Goal: Find contact information: Find contact information

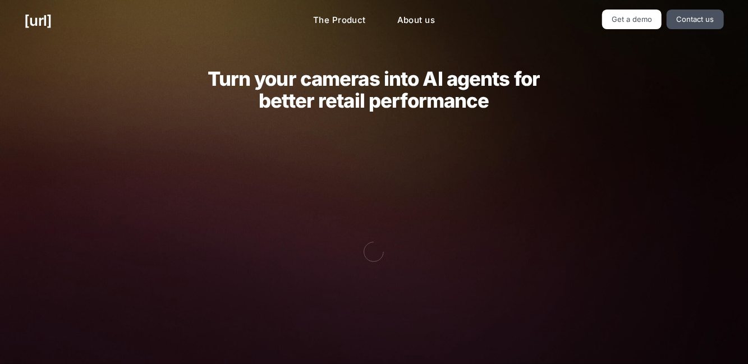
click at [639, 16] on link "Get a demo" at bounding box center [632, 20] width 60 height 20
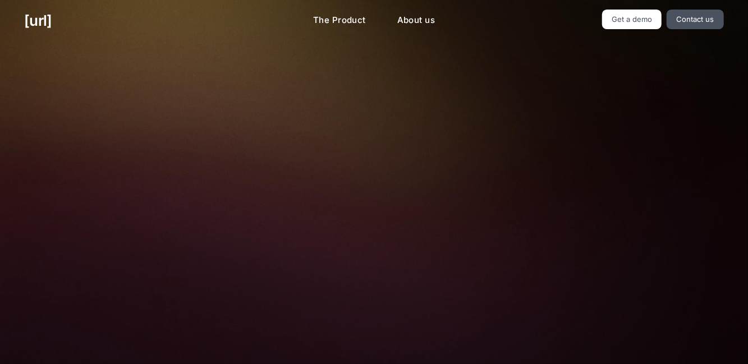
click at [638, 27] on link "Get a demo" at bounding box center [632, 20] width 60 height 20
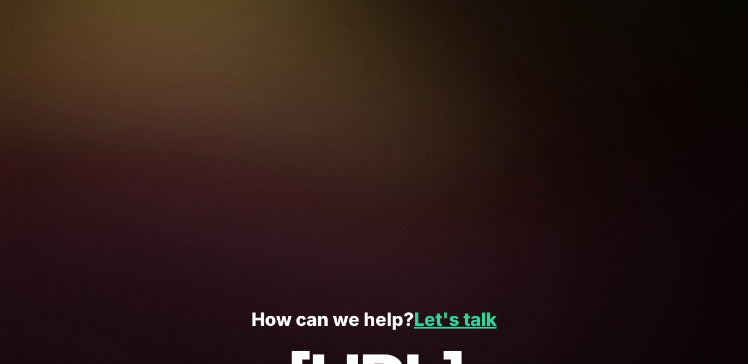
scroll to position [262, 0]
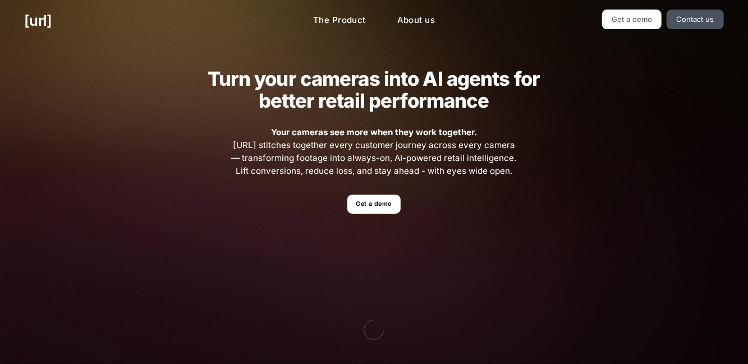
click at [376, 204] on link "Get a demo" at bounding box center [373, 205] width 53 height 20
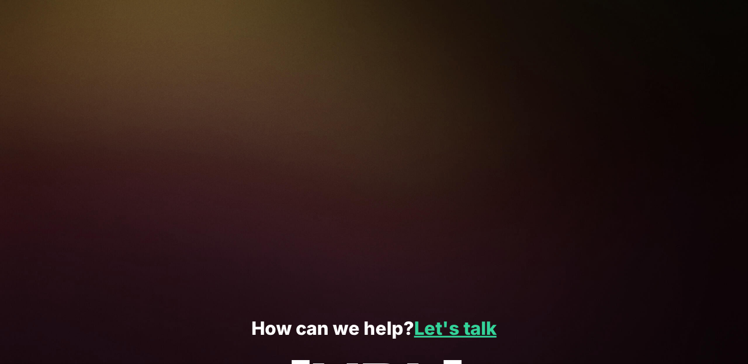
scroll to position [262, 0]
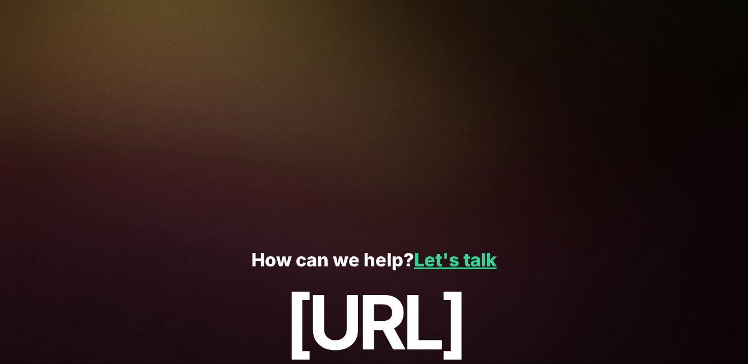
click at [462, 265] on link "Let's talk" at bounding box center [455, 260] width 82 height 22
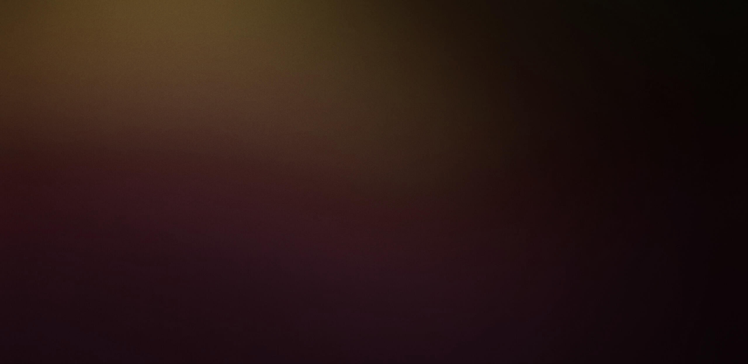
scroll to position [0, 0]
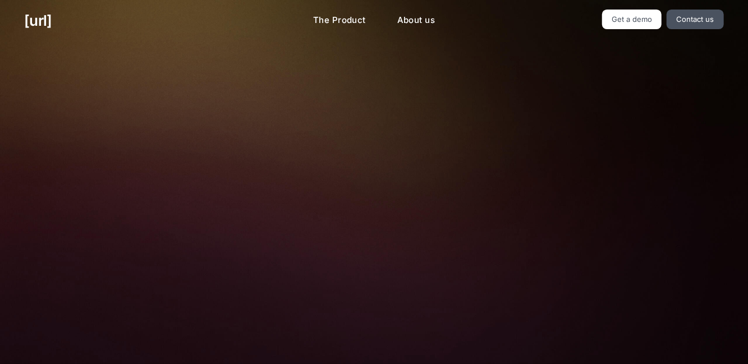
click at [614, 232] on div "🚀 See how Black.[PERSON_NAME] conversion-focused retail. See how behavioural da…" at bounding box center [374, 268] width 486 height 452
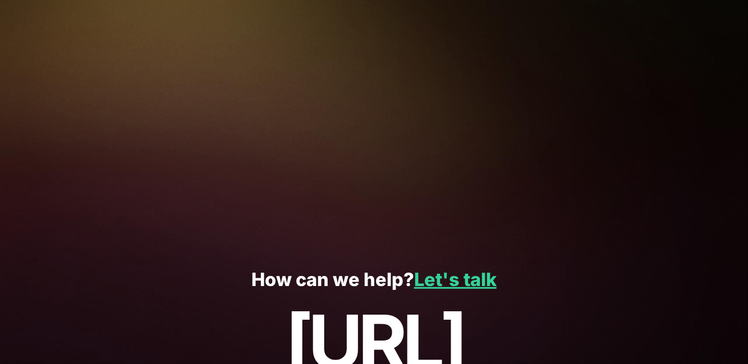
scroll to position [316, 0]
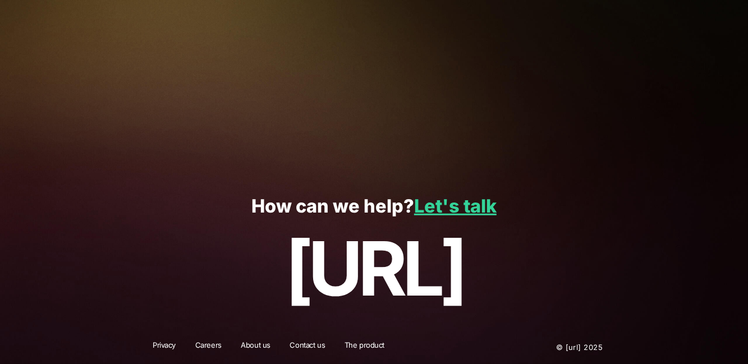
click at [472, 215] on link "Let's talk" at bounding box center [455, 206] width 82 height 22
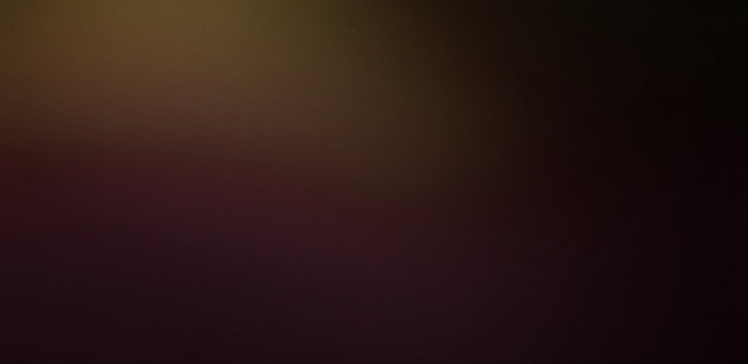
scroll to position [0, 0]
